Goal: Use online tool/utility: Utilize a website feature to perform a specific function

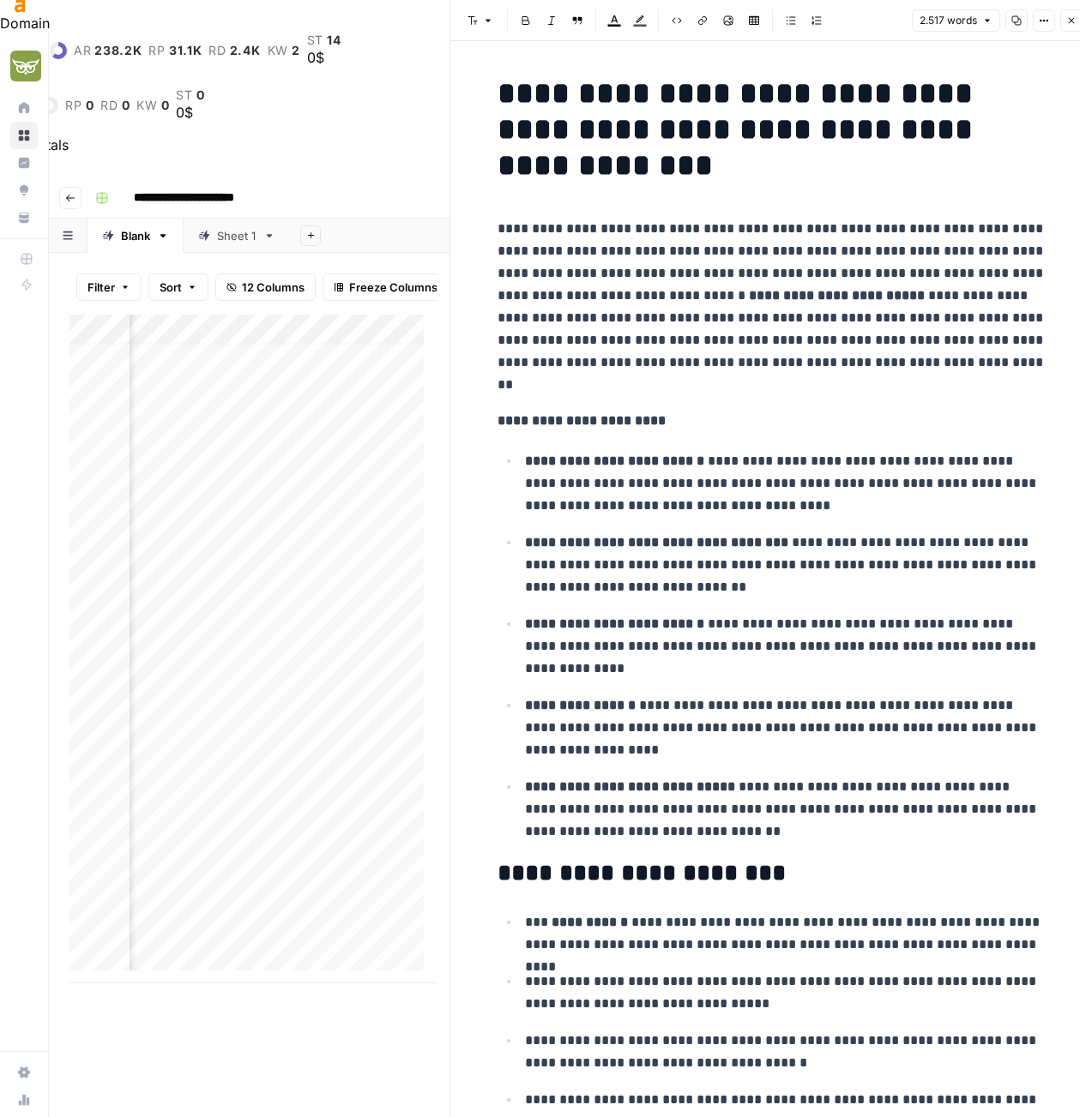
scroll to position [13, 952]
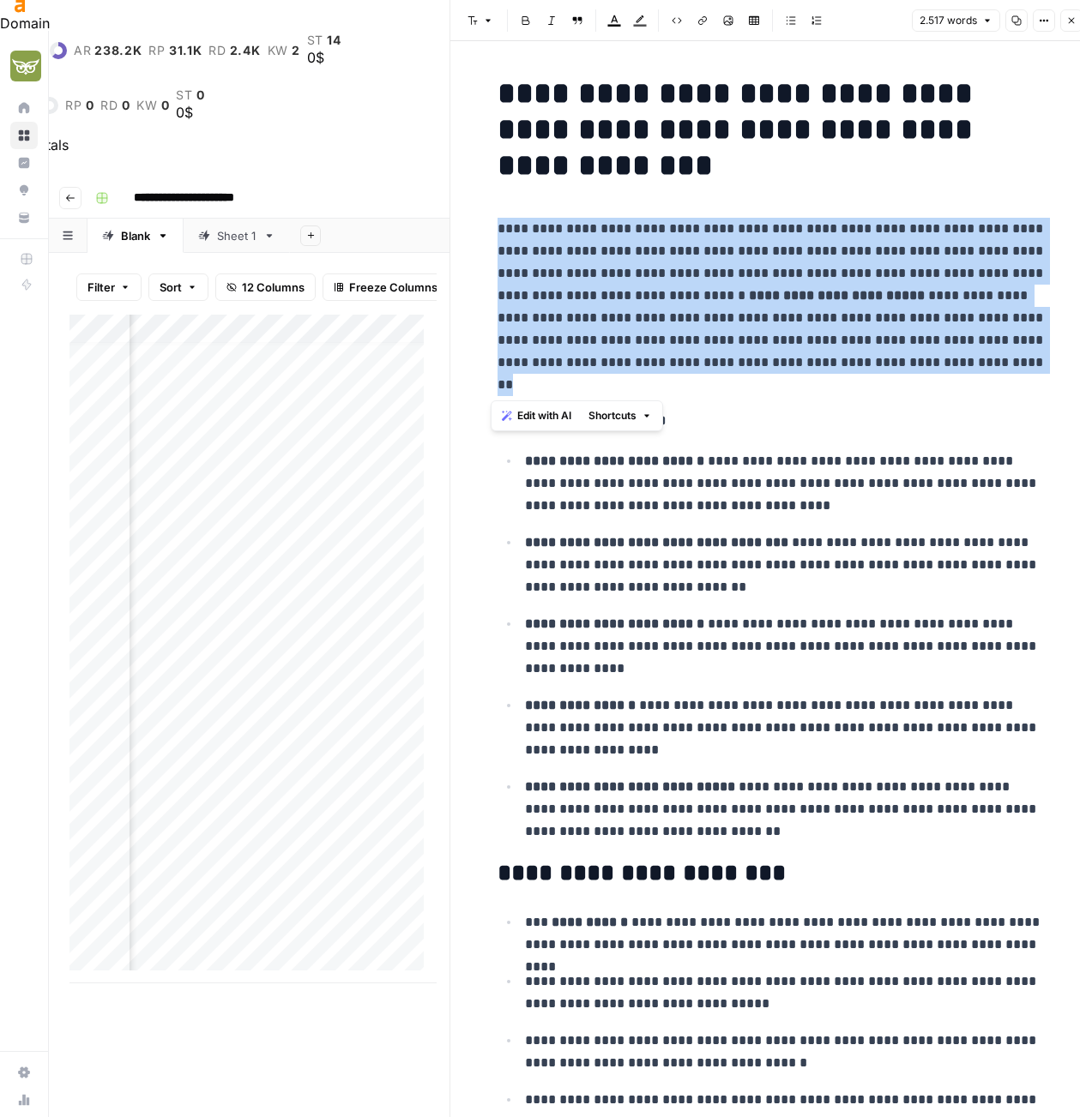
drag, startPoint x: 542, startPoint y: 235, endPoint x: 785, endPoint y: 391, distance: 289.3
click at [521, 408] on span "Edit with AI" at bounding box center [544, 415] width 54 height 15
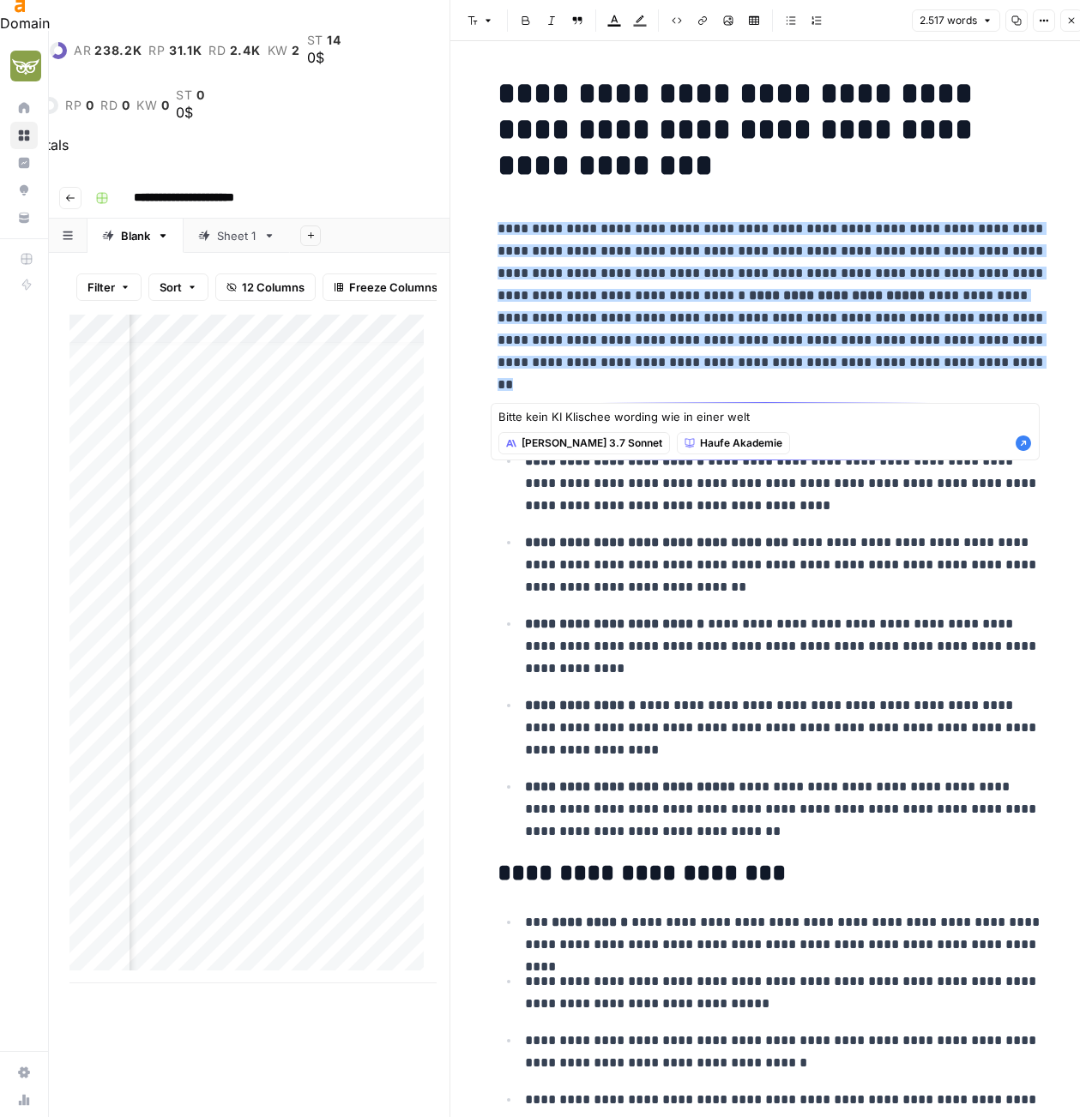
type textarea "Bitte kein KI Klischee wording wie in einer welt"
click at [1024, 446] on icon "button" at bounding box center [1022, 443] width 15 height 15
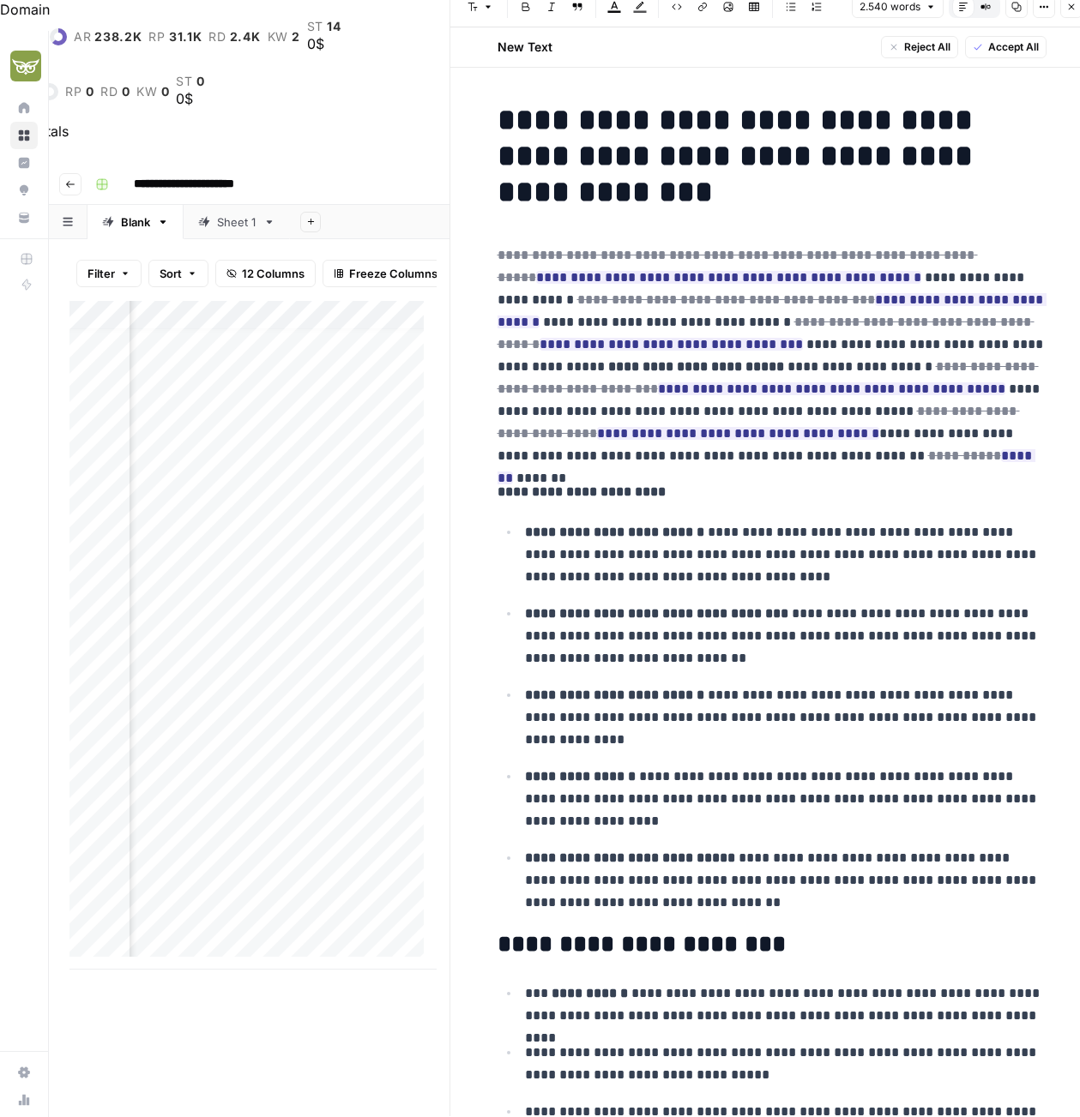
scroll to position [45, 0]
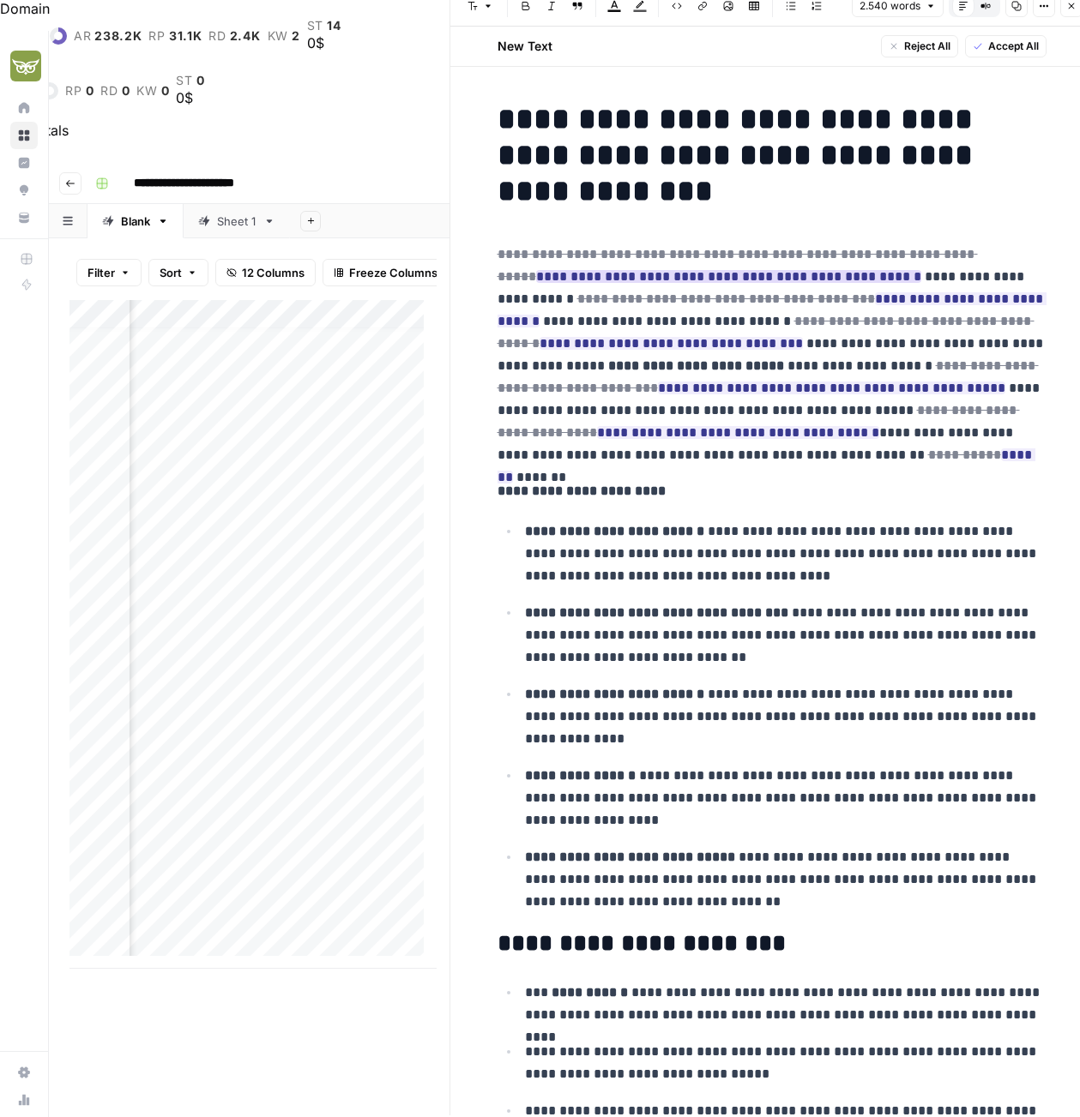
click at [921, 270] on ins "**********" at bounding box center [728, 276] width 385 height 13
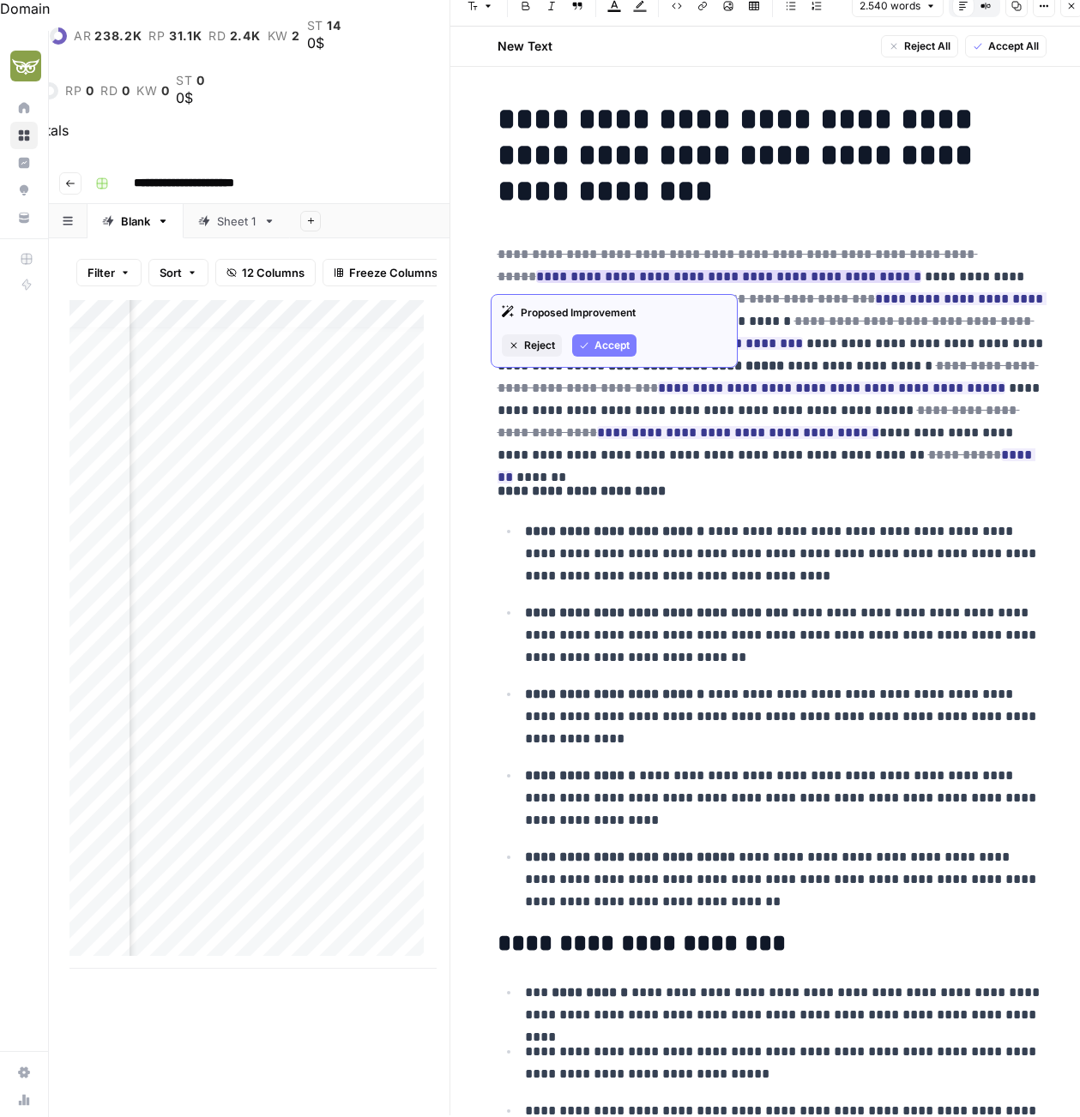
click at [616, 340] on span "Accept" at bounding box center [611, 345] width 35 height 15
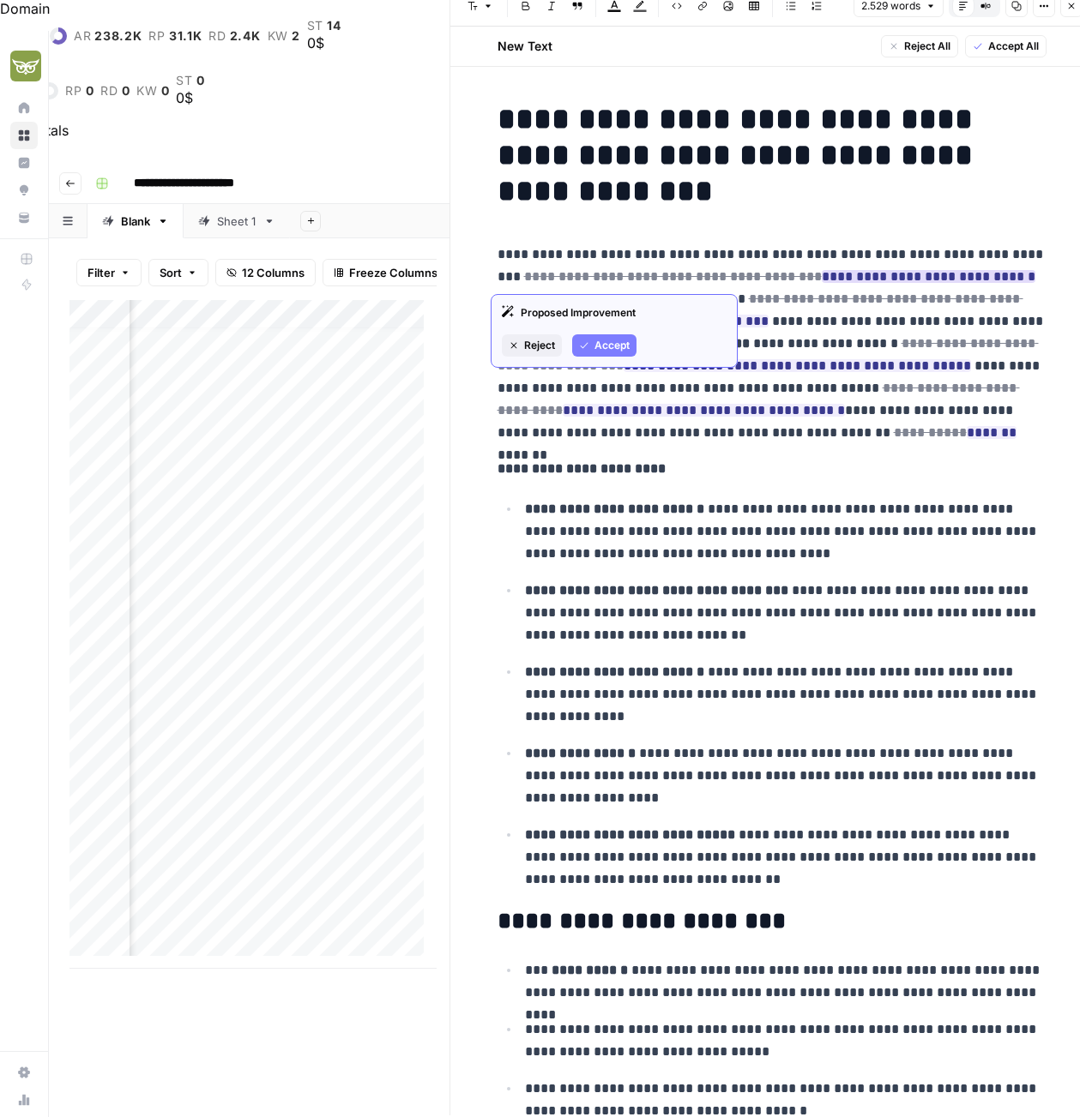
click at [603, 342] on span "Accept" at bounding box center [611, 345] width 35 height 15
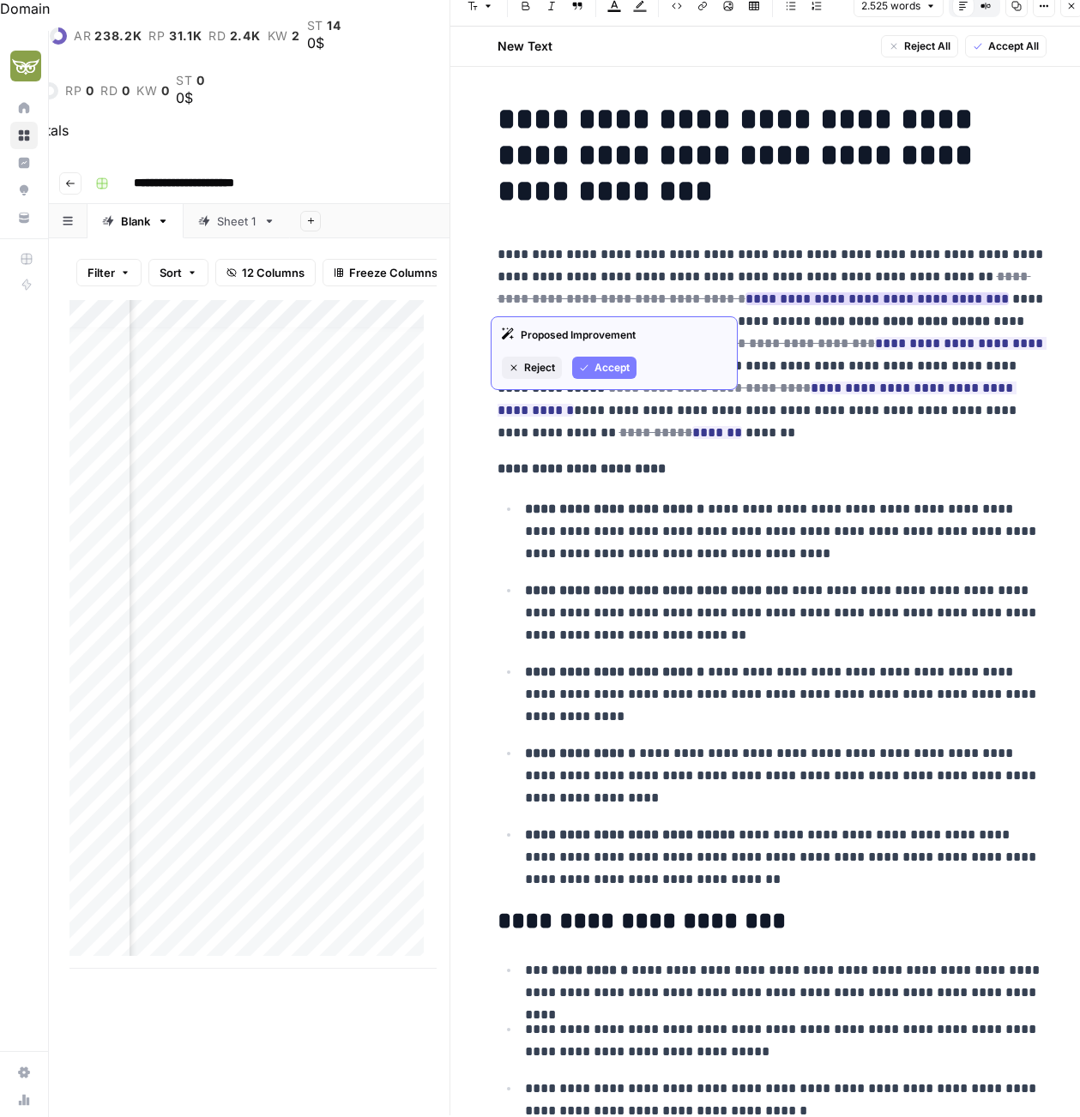
click at [603, 367] on span "Accept" at bounding box center [611, 367] width 35 height 15
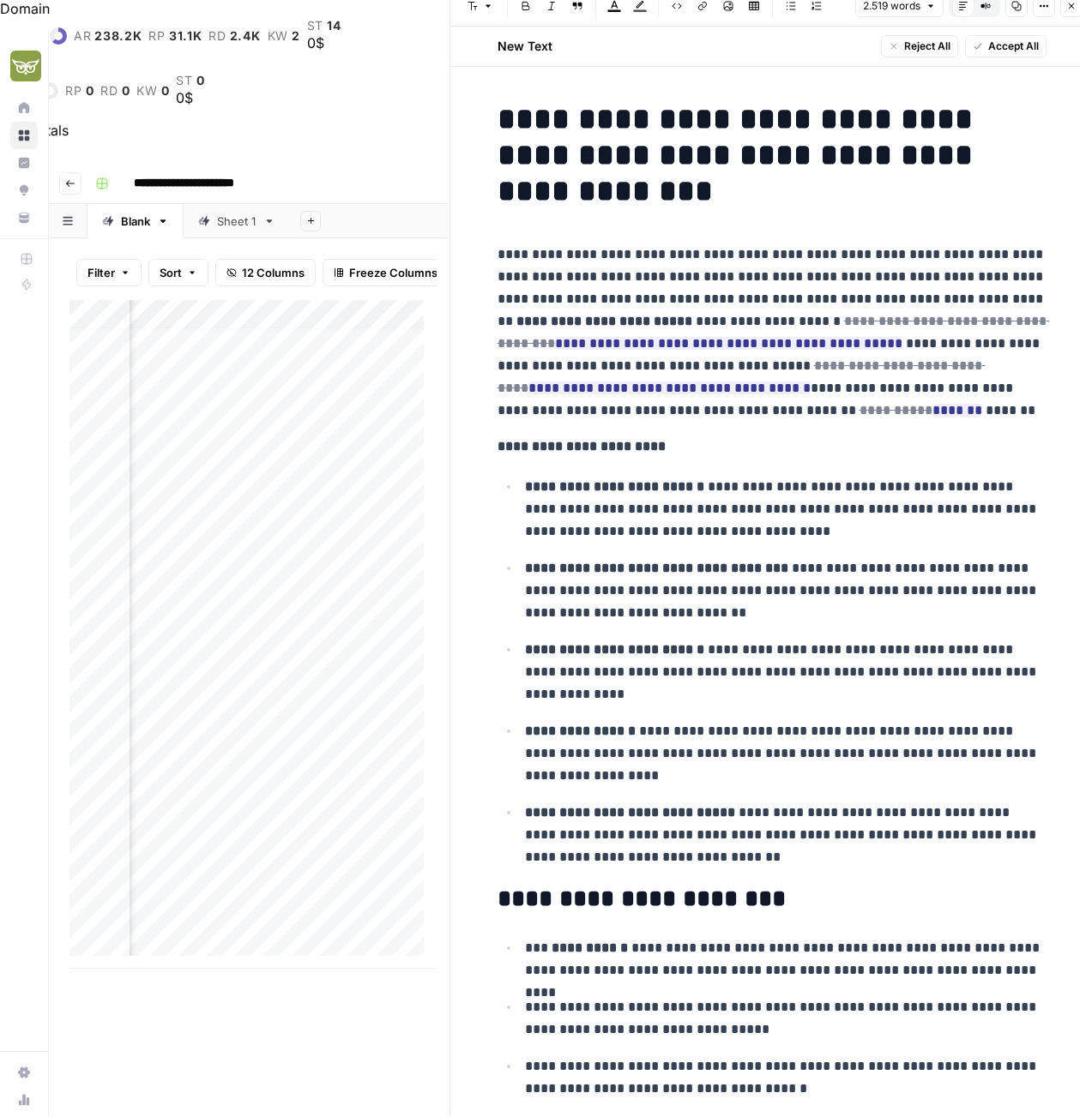
scroll to position [44, 0]
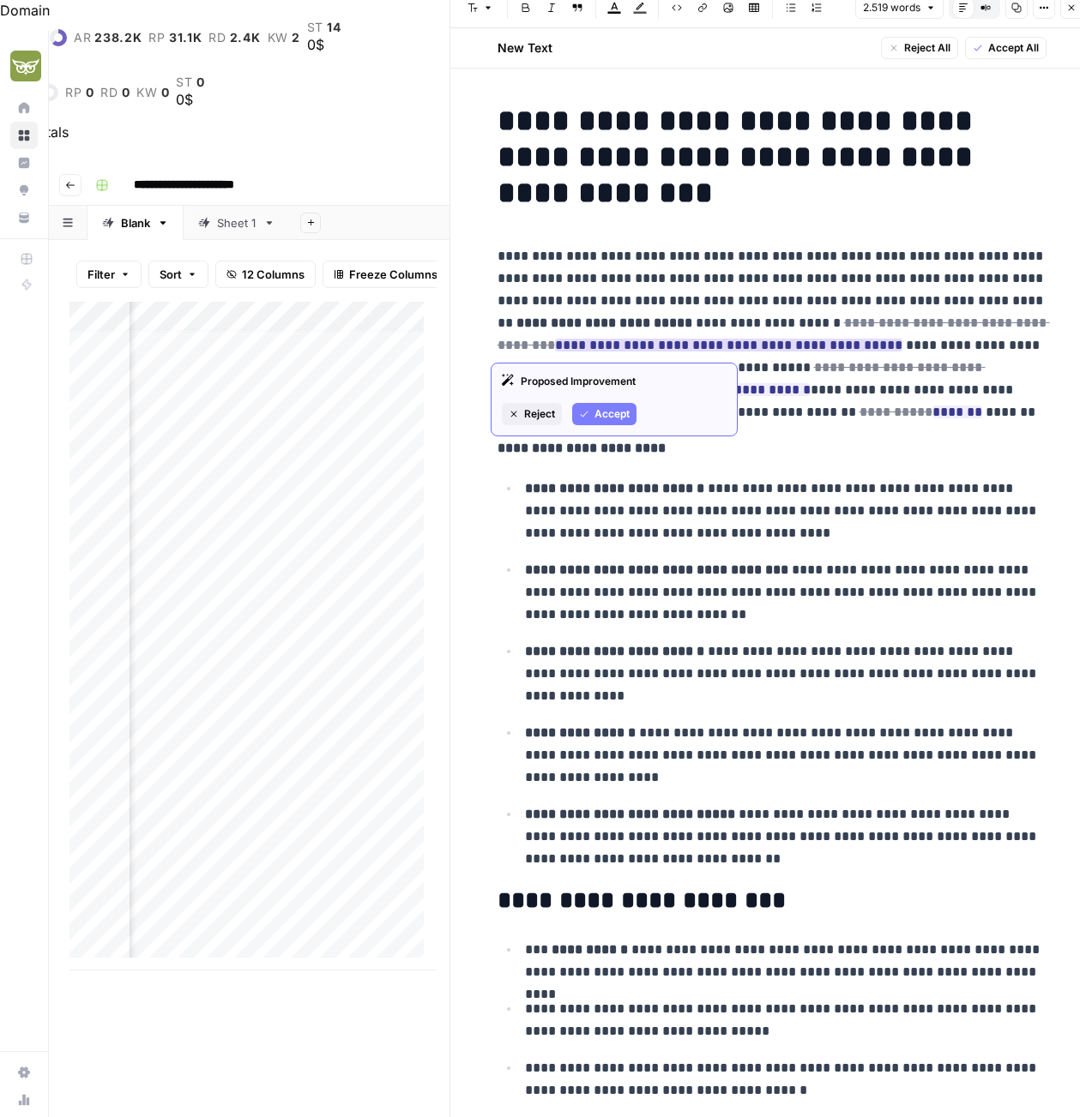
click at [628, 404] on button "Accept" at bounding box center [604, 414] width 64 height 22
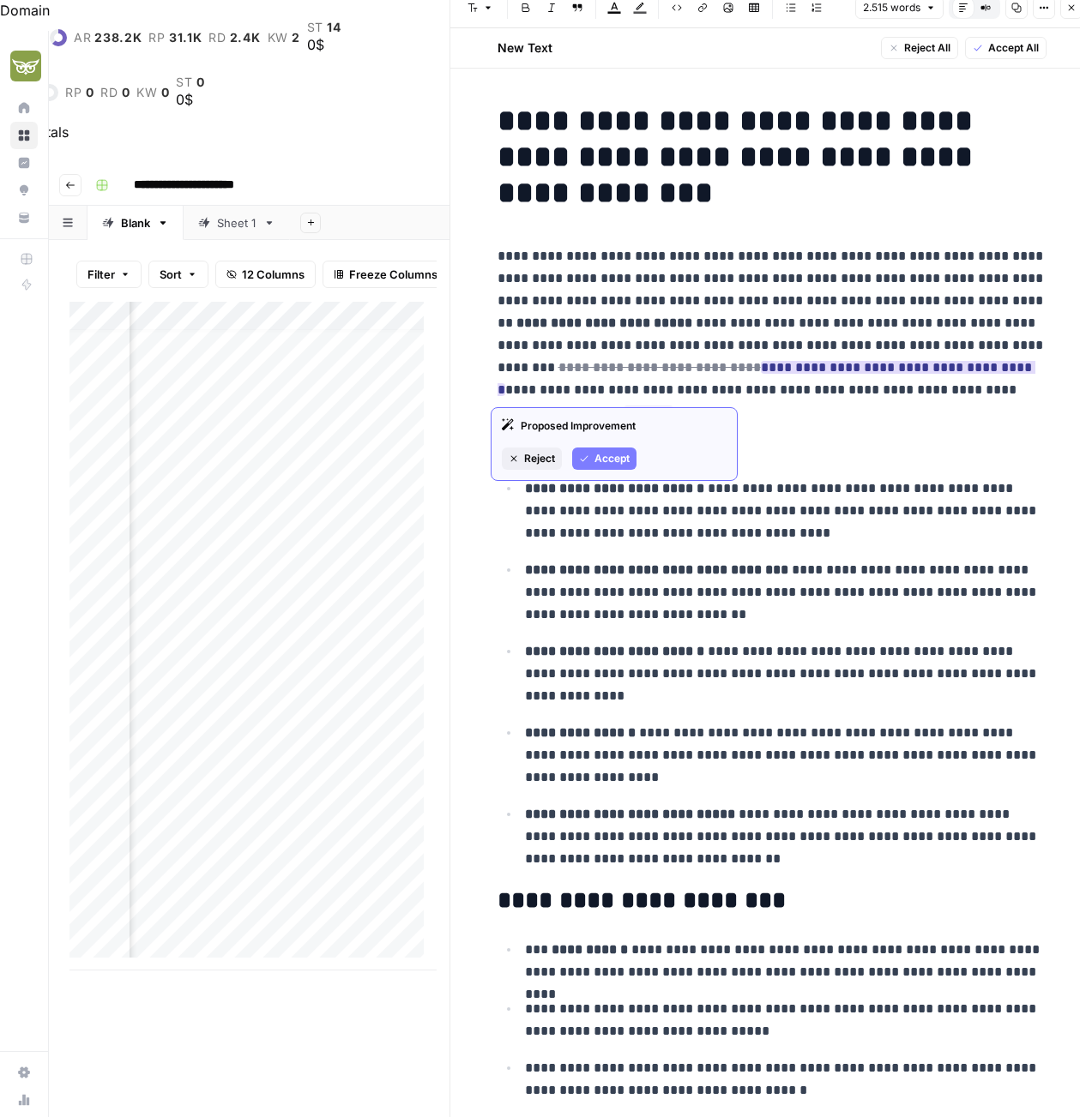
click at [594, 460] on span "Accept" at bounding box center [611, 458] width 35 height 15
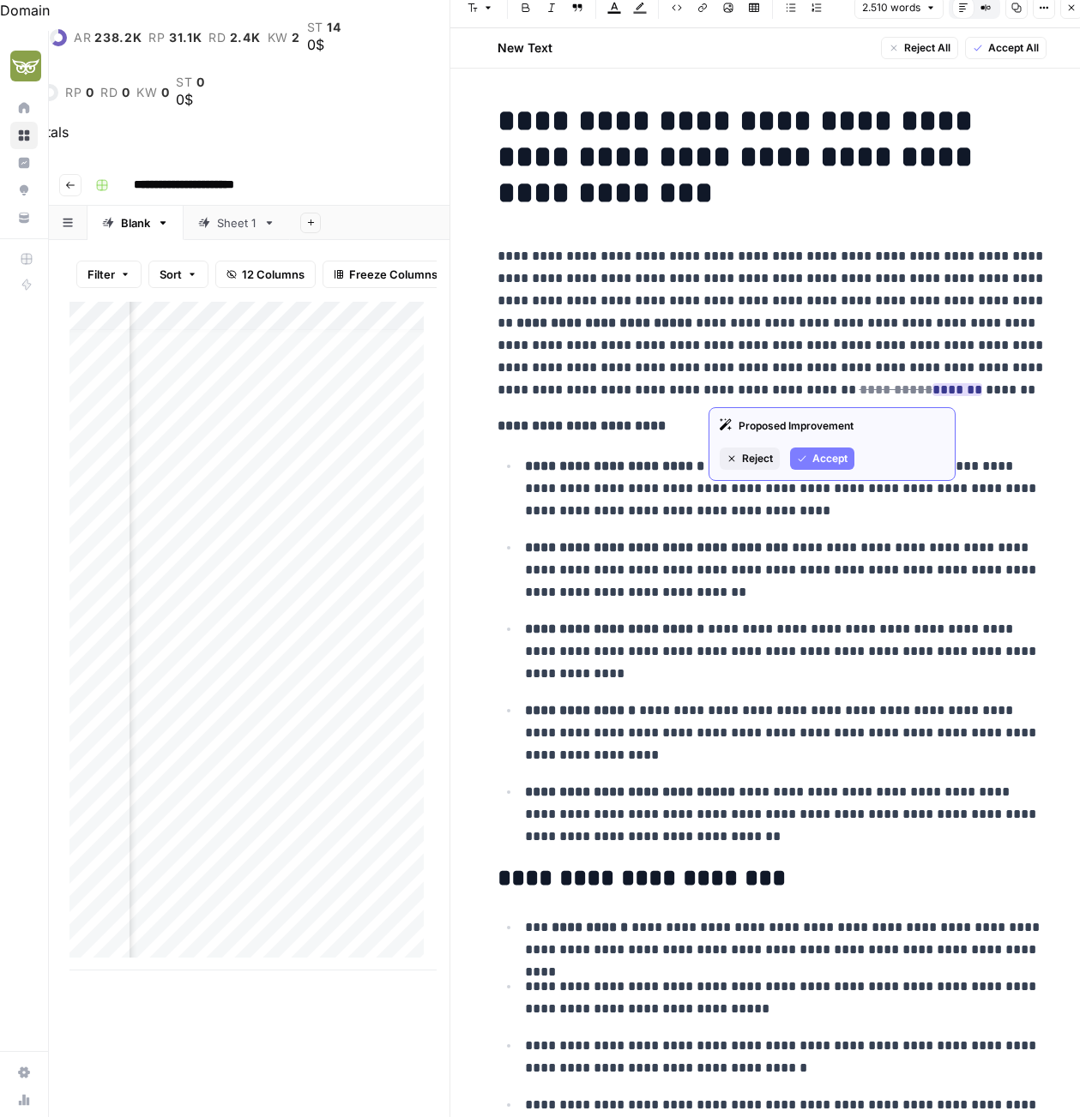
click at [837, 460] on span "Accept" at bounding box center [829, 458] width 35 height 15
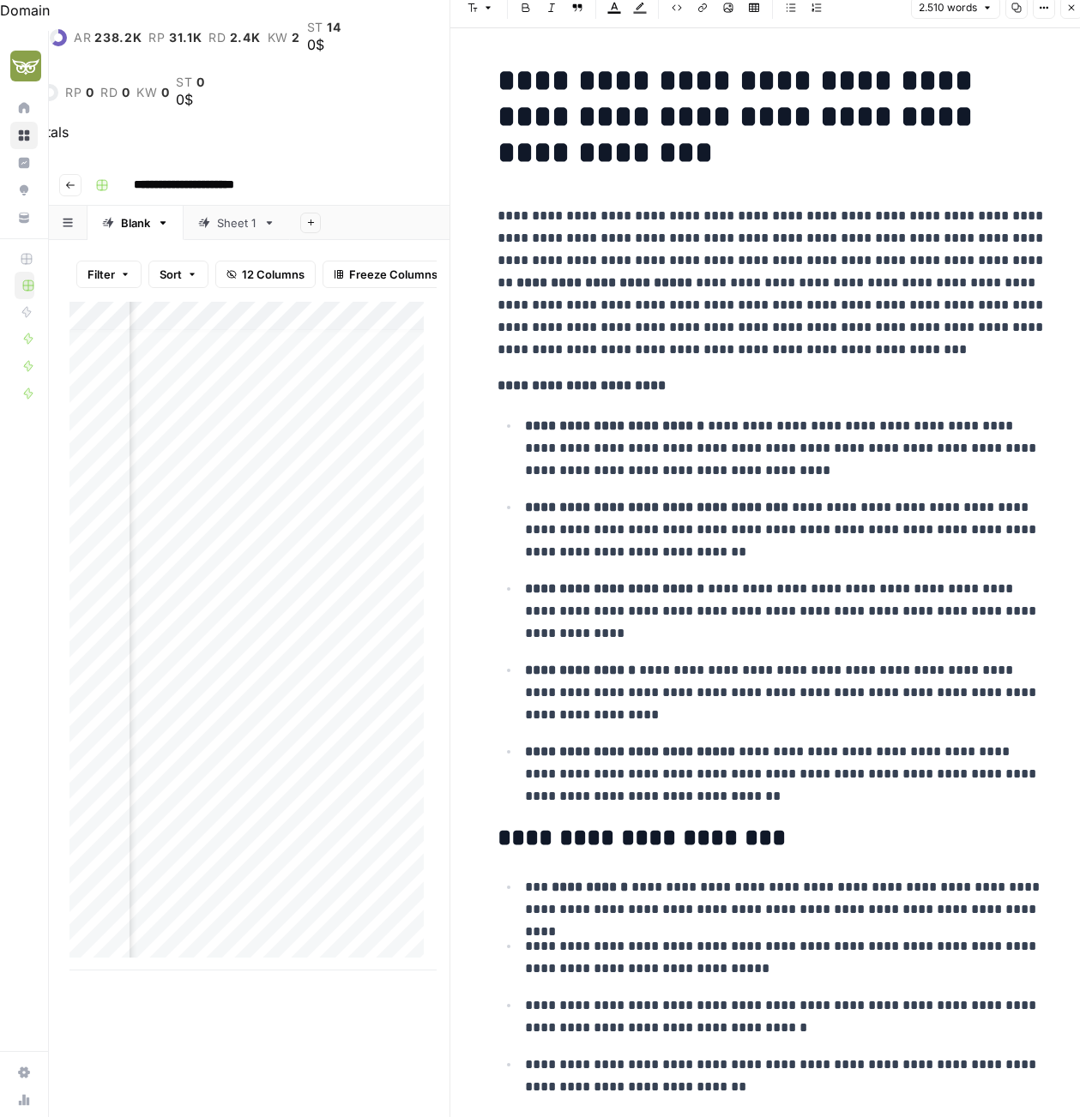
scroll to position [13, 952]
